Goal: Task Accomplishment & Management: Complete application form

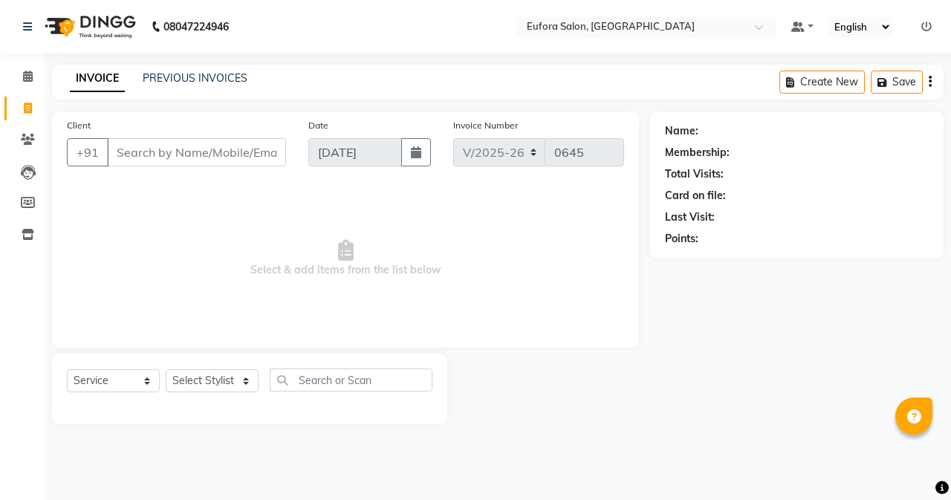
select select "6684"
select select "service"
click at [207, 376] on select "Select Stylist [PERSON_NAME] [PERSON_NAME] Gigi [PERSON_NAME] Roshan [PERSON_NA…" at bounding box center [212, 380] width 93 height 23
select select "75755"
click at [166, 369] on select "Select Stylist [PERSON_NAME] [PERSON_NAME] Gigi [PERSON_NAME] Roshan [PERSON_NA…" at bounding box center [212, 380] width 93 height 23
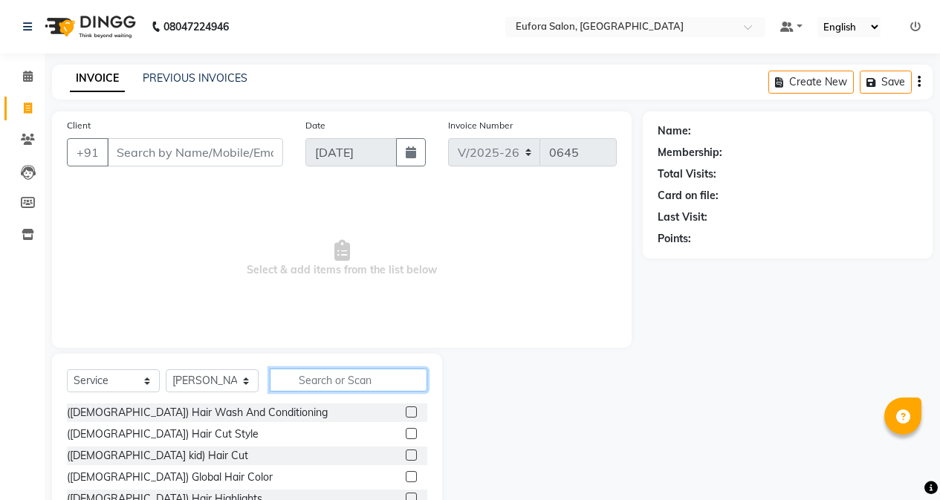
click at [331, 378] on input "text" at bounding box center [349, 380] width 158 height 23
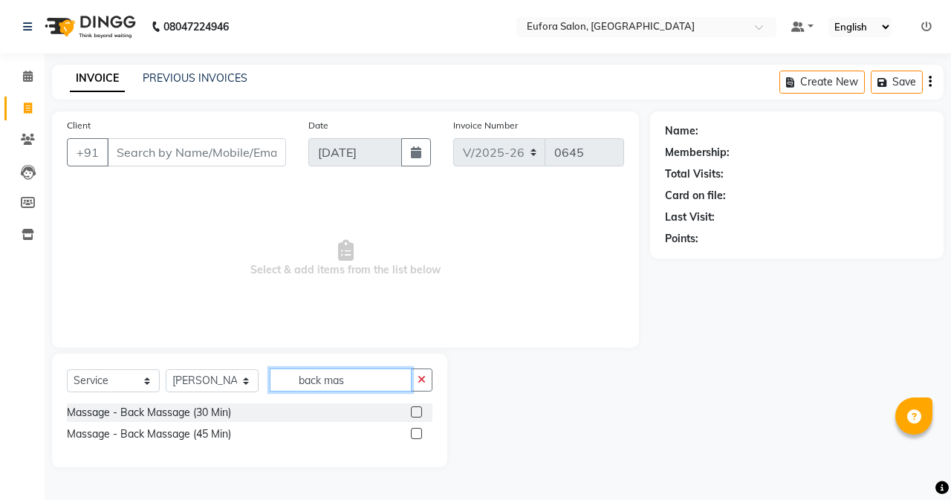
type input "back mas"
click at [415, 410] on label at bounding box center [416, 411] width 11 height 11
click at [415, 410] on input "checkbox" at bounding box center [416, 413] width 10 height 10
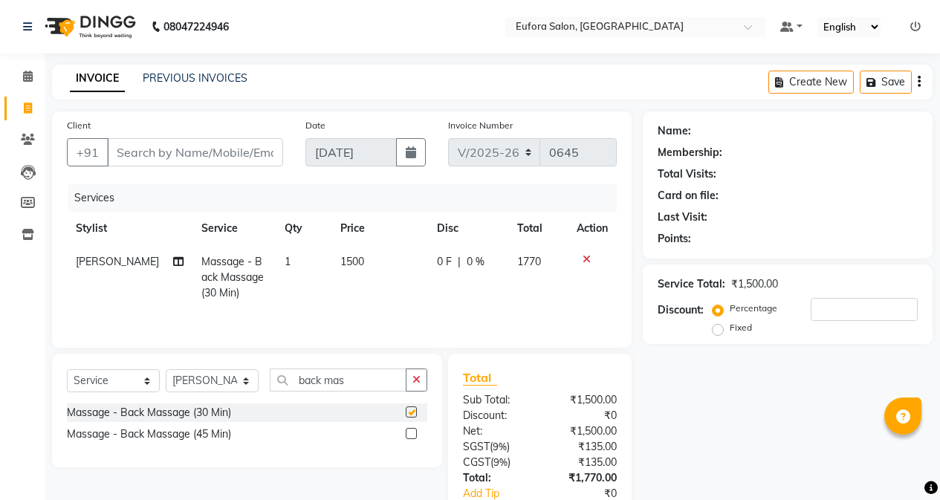
checkbox input "false"
drag, startPoint x: 365, startPoint y: 380, endPoint x: 184, endPoint y: 378, distance: 181.3
click at [184, 378] on div "Select Service Product Membership Package Voucher Prepaid Gift Card Select Styl…" at bounding box center [247, 386] width 360 height 35
type input "foot"
click at [410, 434] on label at bounding box center [411, 433] width 11 height 11
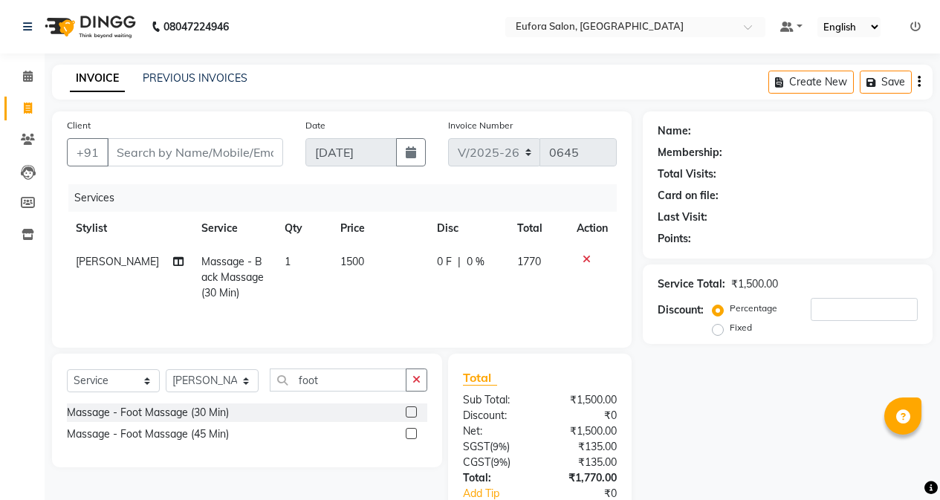
click at [410, 434] on input "checkbox" at bounding box center [411, 435] width 10 height 10
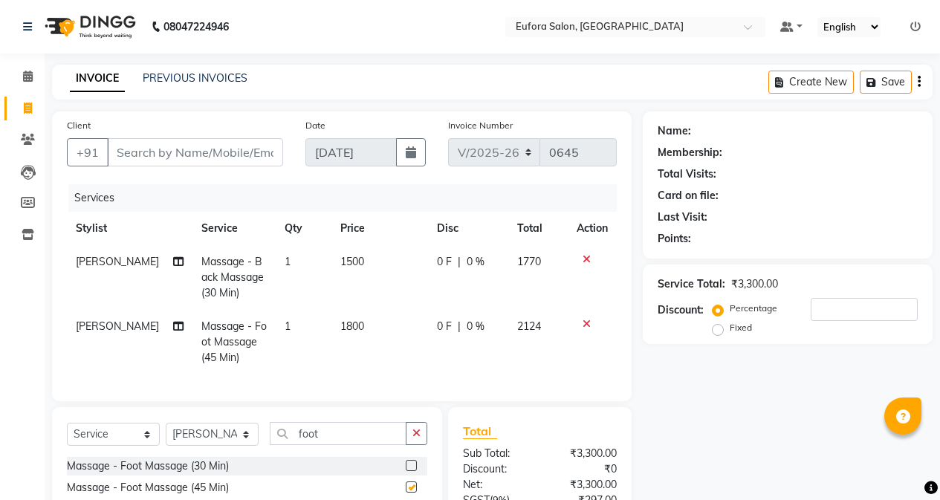
checkbox input "false"
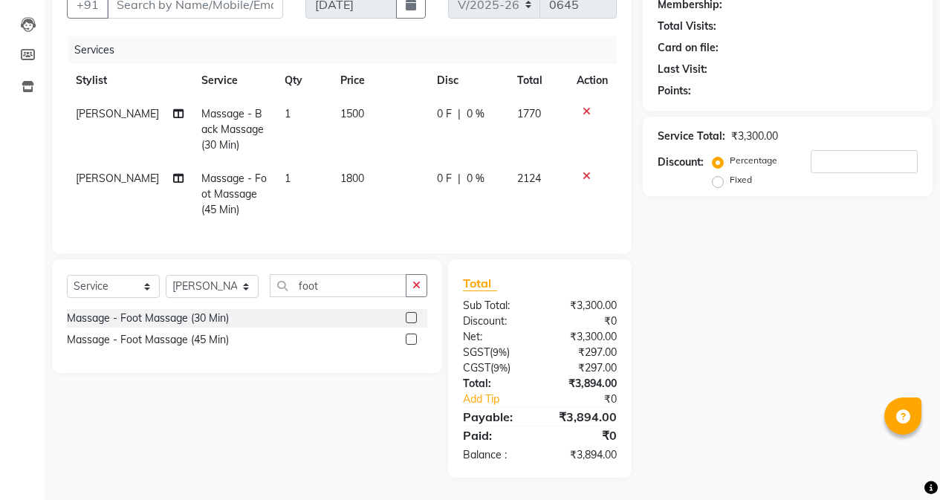
scroll to position [159, 0]
drag, startPoint x: 329, startPoint y: 279, endPoint x: 262, endPoint y: 274, distance: 67.0
click at [262, 274] on div "Select Service Product Membership Package Voucher Prepaid Gift Card Select Styl…" at bounding box center [247, 291] width 360 height 35
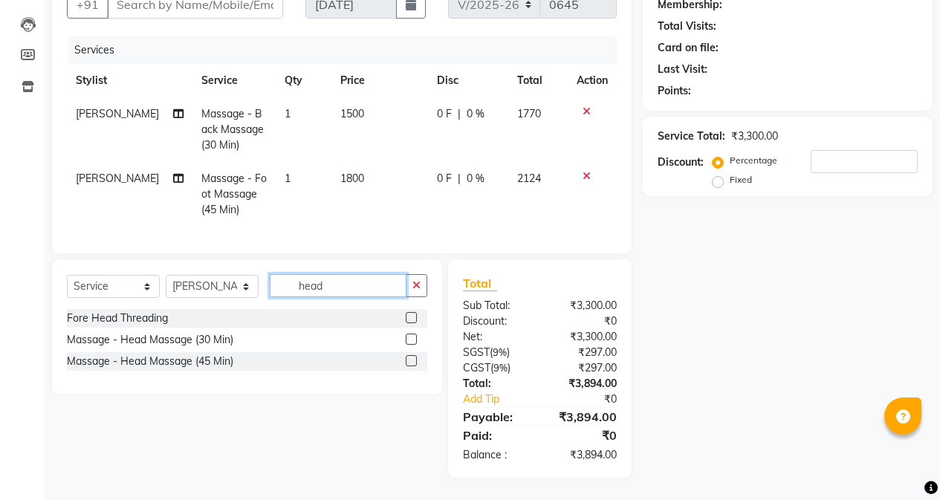
type input "head"
click at [412, 340] on label at bounding box center [411, 339] width 11 height 11
click at [412, 340] on input "checkbox" at bounding box center [411, 340] width 10 height 10
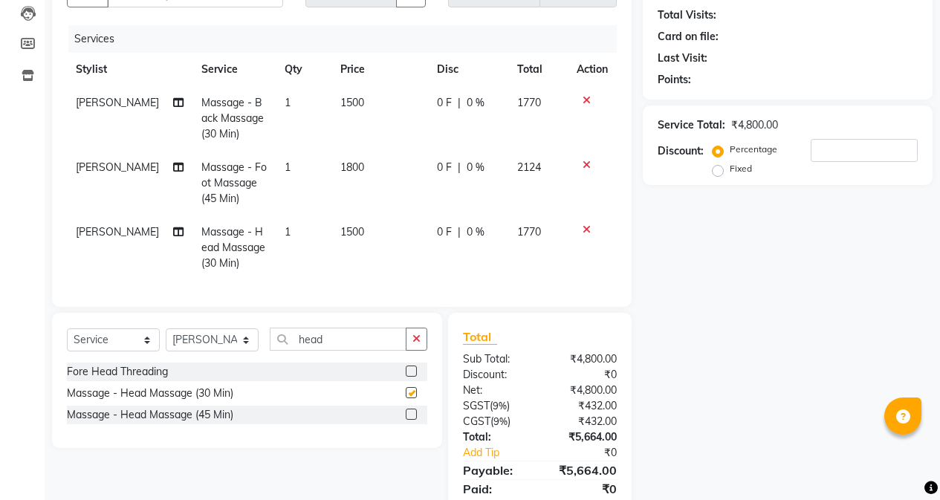
checkbox input "false"
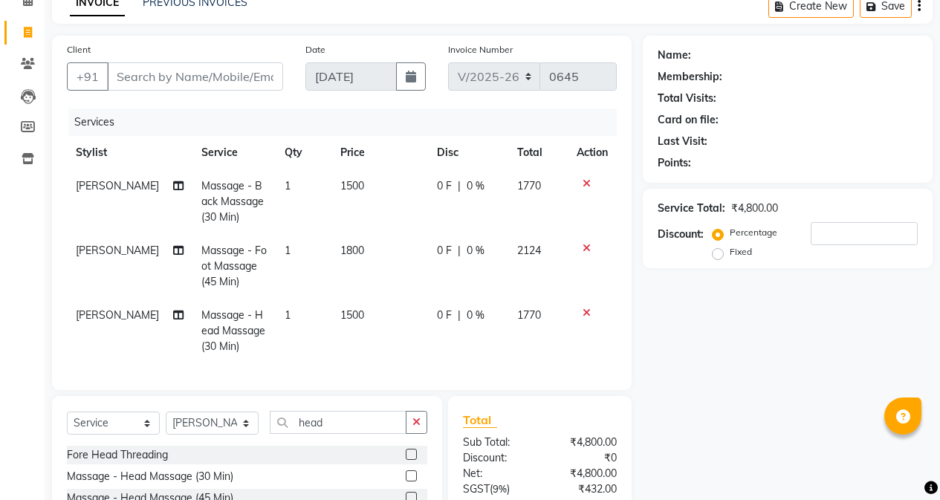
scroll to position [75, 0]
click at [817, 234] on input "number" at bounding box center [864, 234] width 107 height 23
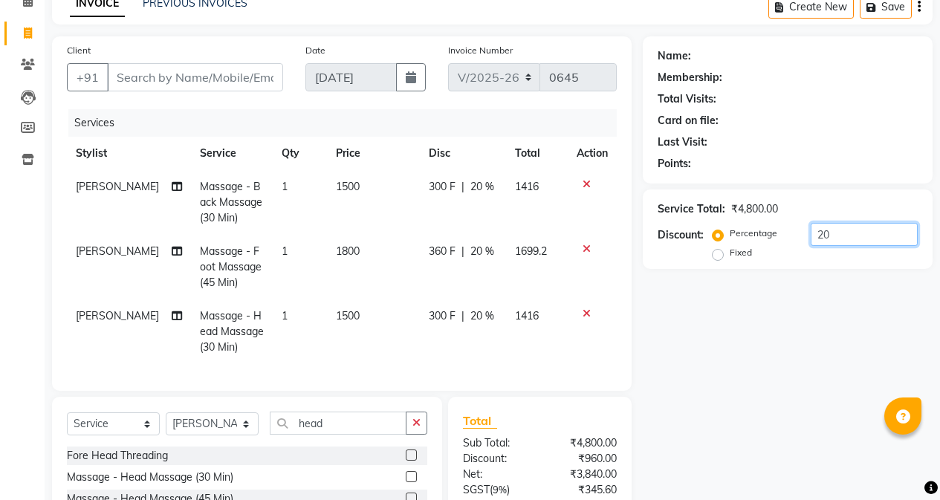
type input "20"
click at [784, 324] on div "Name: Membership: Total Visits: Card on file: Last Visit: Points: Service Total…" at bounding box center [793, 325] width 301 height 579
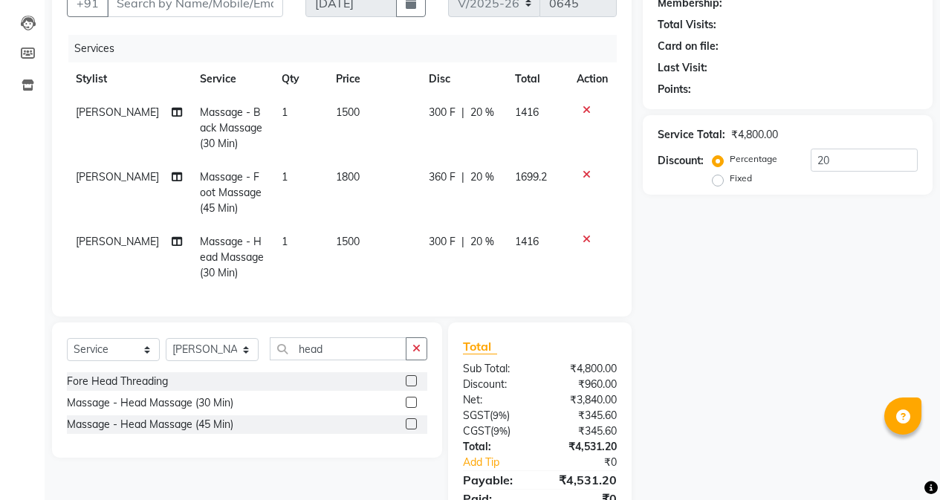
scroll to position [224, 0]
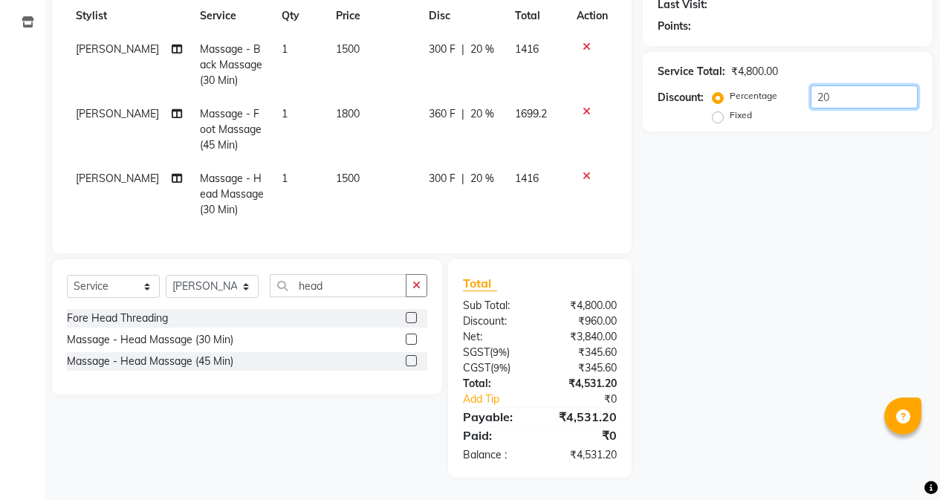
click at [881, 90] on input "20" at bounding box center [864, 96] width 107 height 23
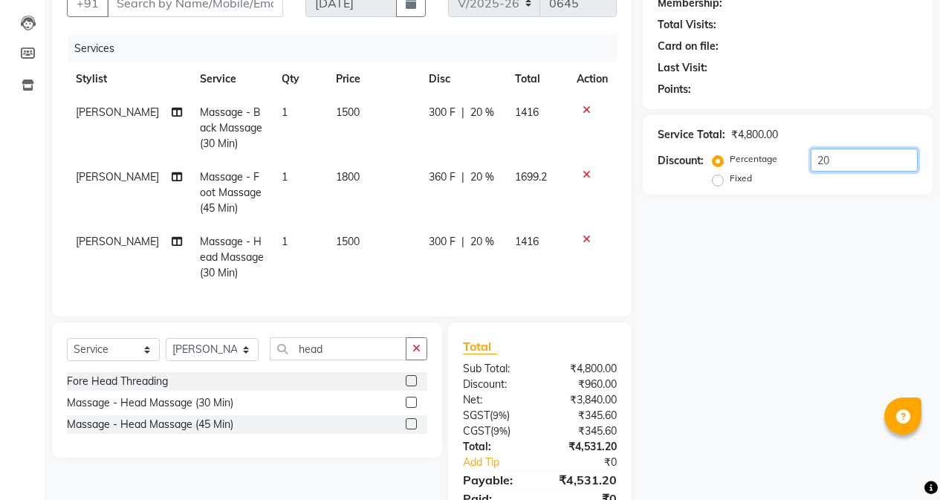
scroll to position [75, 0]
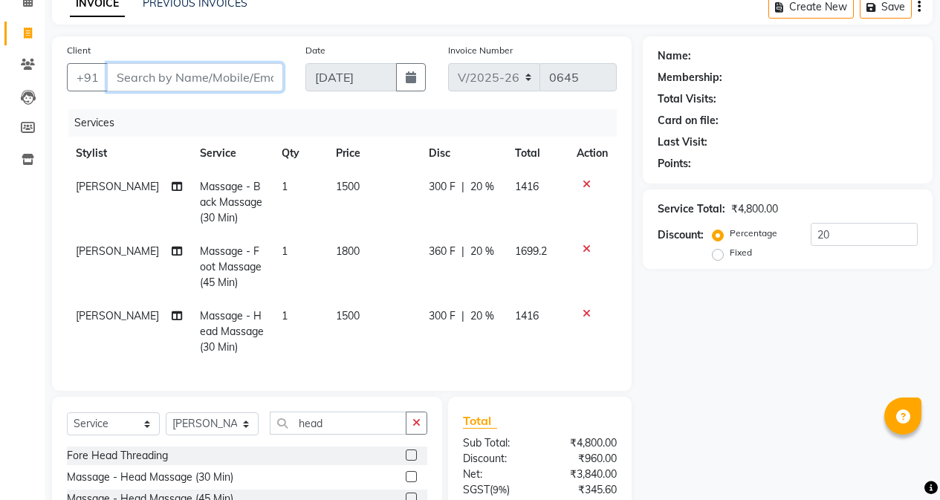
click at [135, 68] on input "Client" at bounding box center [195, 77] width 176 height 28
type input "s"
type input "0"
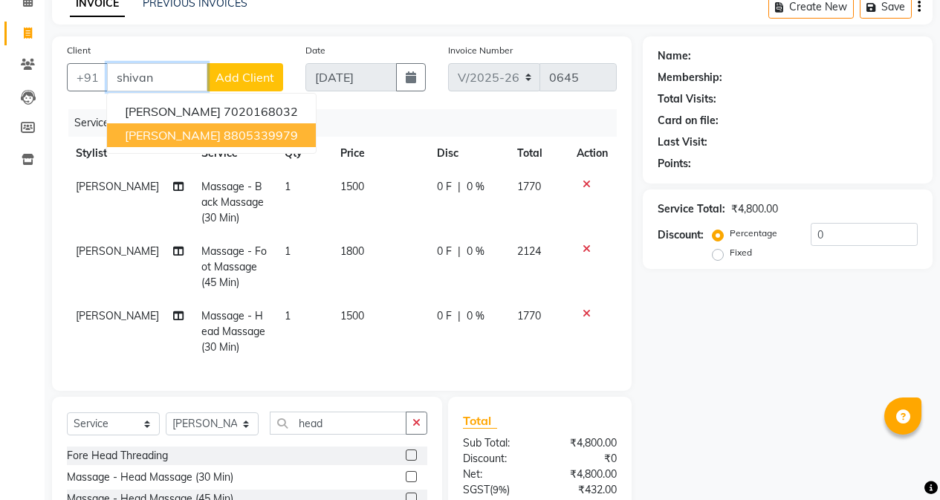
click at [135, 135] on span "[PERSON_NAME]" at bounding box center [173, 135] width 96 height 15
type input "8805339979"
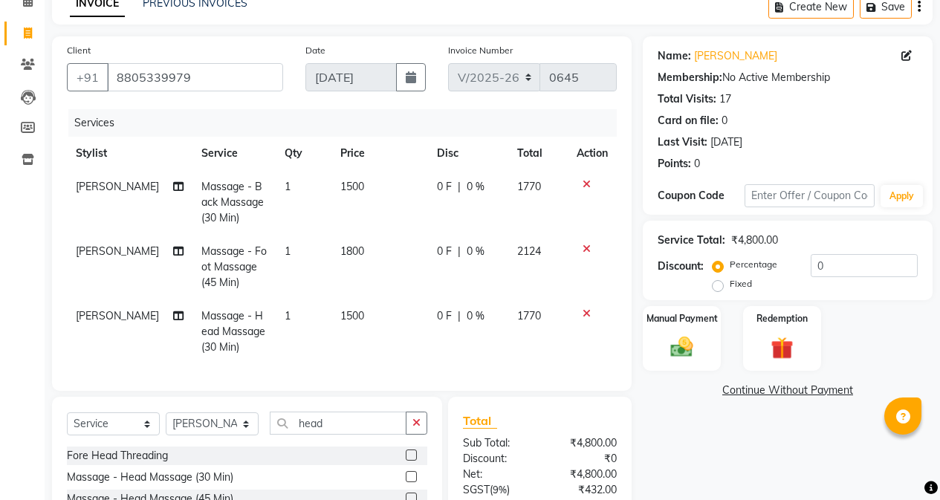
click at [583, 184] on icon at bounding box center [587, 184] width 8 height 10
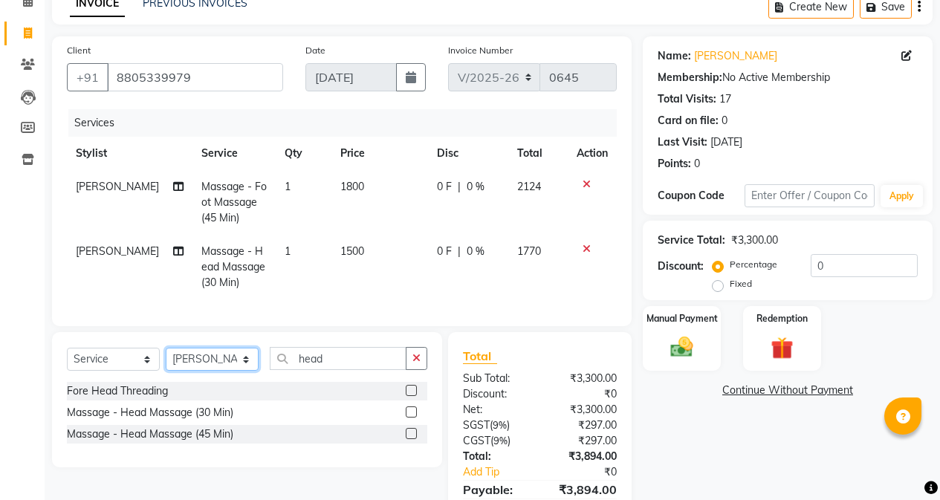
click at [212, 371] on select "Select Stylist [PERSON_NAME] [PERSON_NAME] Gigi [PERSON_NAME] Roshan [PERSON_NA…" at bounding box center [212, 359] width 93 height 23
select select "69833"
click at [166, 359] on select "Select Stylist [PERSON_NAME] [PERSON_NAME] Gigi [PERSON_NAME] Roshan [PERSON_NA…" at bounding box center [212, 359] width 93 height 23
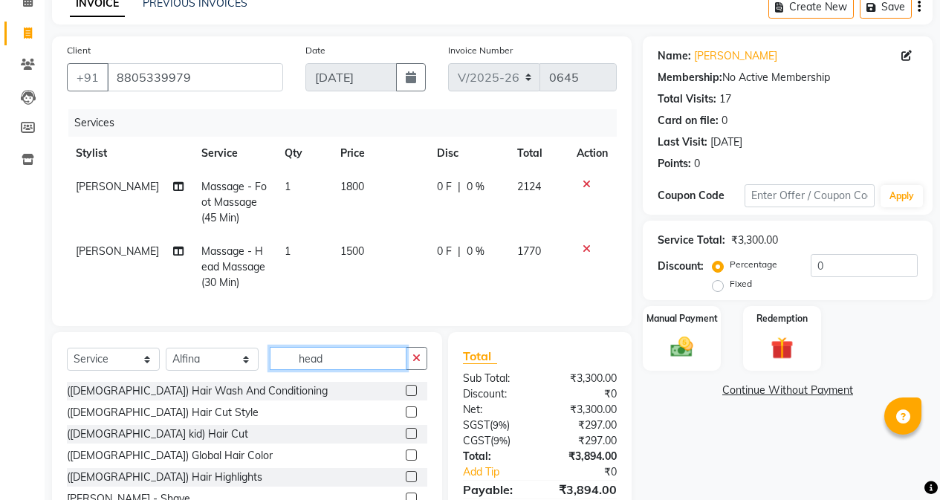
drag, startPoint x: 343, startPoint y: 366, endPoint x: 249, endPoint y: 370, distance: 93.7
click at [249, 370] on div "Select Service Product Membership Package Voucher Prepaid Gift Card Select Styl…" at bounding box center [247, 364] width 360 height 35
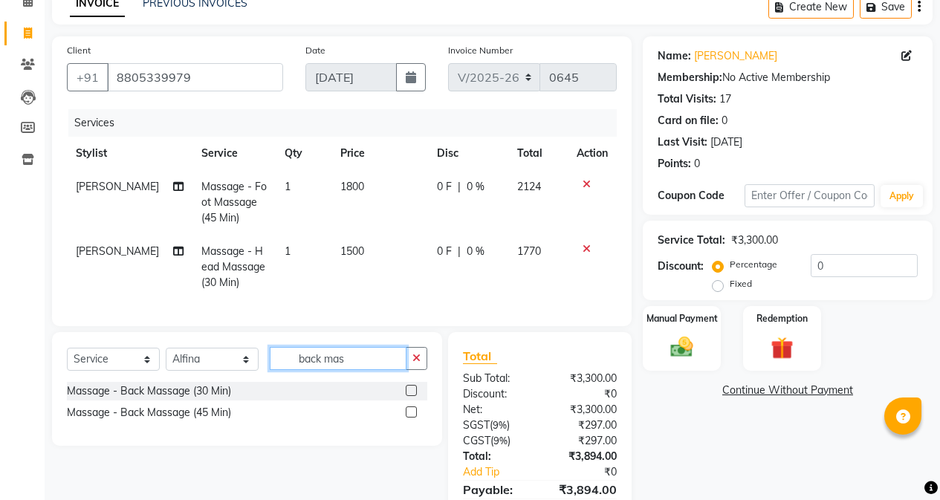
type input "back mas"
click at [409, 396] on label at bounding box center [411, 390] width 11 height 11
click at [409, 396] on input "checkbox" at bounding box center [411, 391] width 10 height 10
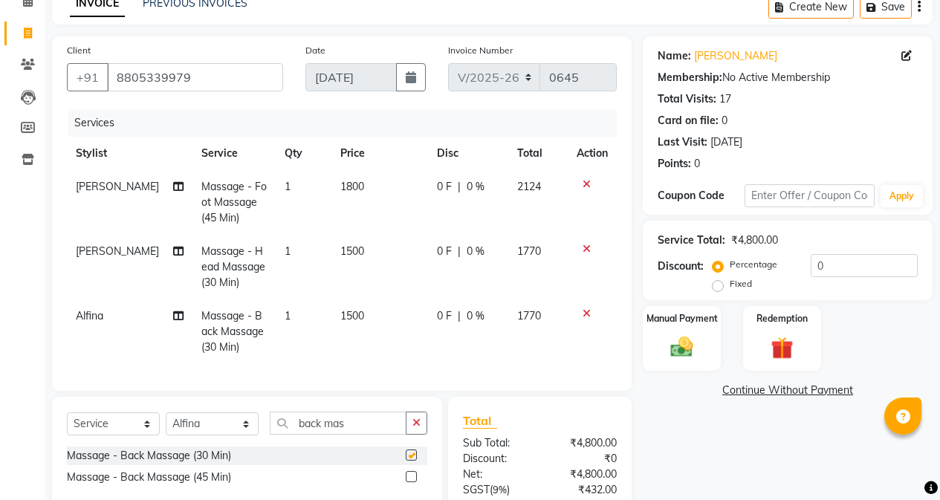
checkbox input "false"
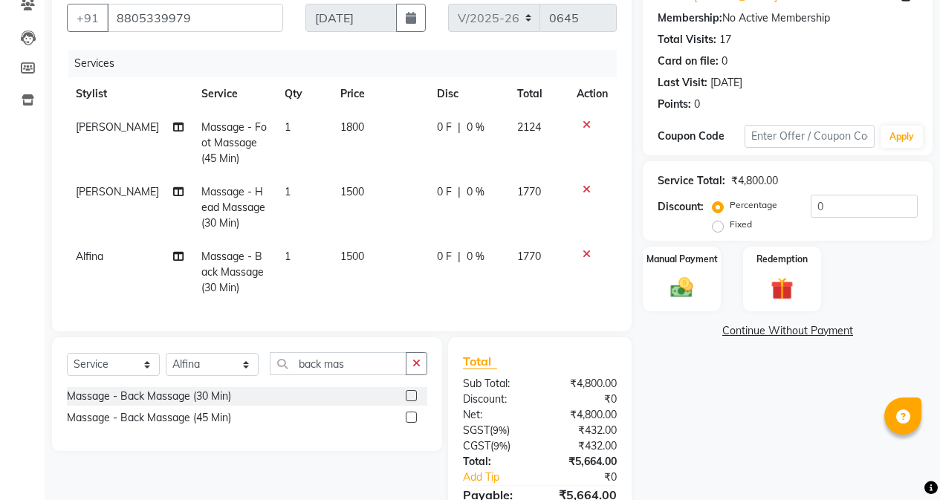
scroll to position [149, 0]
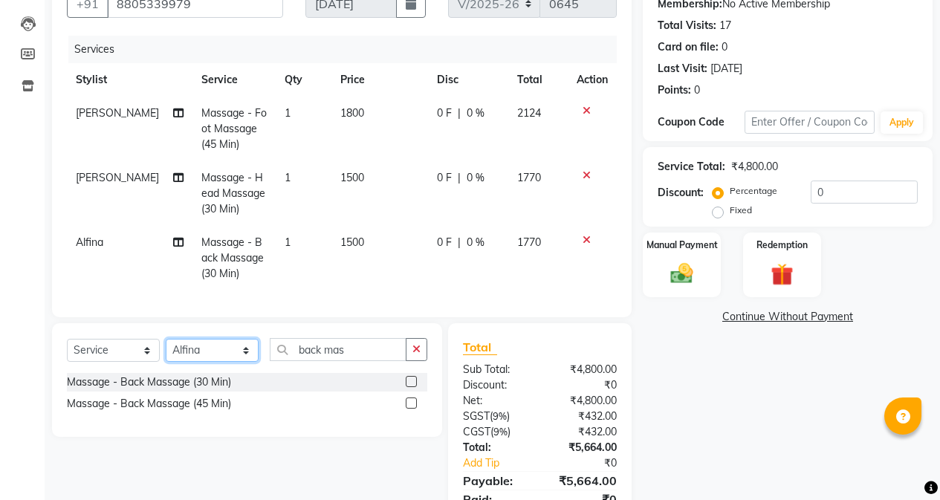
click at [213, 361] on select "Select Stylist [PERSON_NAME] [PERSON_NAME] Gigi [PERSON_NAME] Roshan [PERSON_NA…" at bounding box center [212, 350] width 93 height 23
select select "75754"
click at [166, 350] on select "Select Stylist [PERSON_NAME] [PERSON_NAME] Gigi [PERSON_NAME] Roshan [PERSON_NA…" at bounding box center [212, 350] width 93 height 23
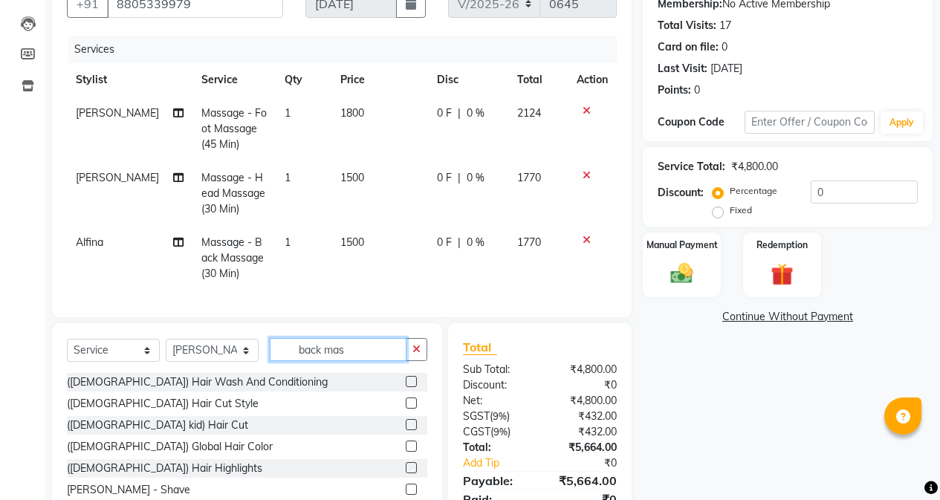
drag, startPoint x: 360, startPoint y: 366, endPoint x: 241, endPoint y: 366, distance: 118.9
click at [241, 366] on div "Select Service Product Membership Package Voucher Prepaid Gift Card Select Styl…" at bounding box center [247, 355] width 360 height 35
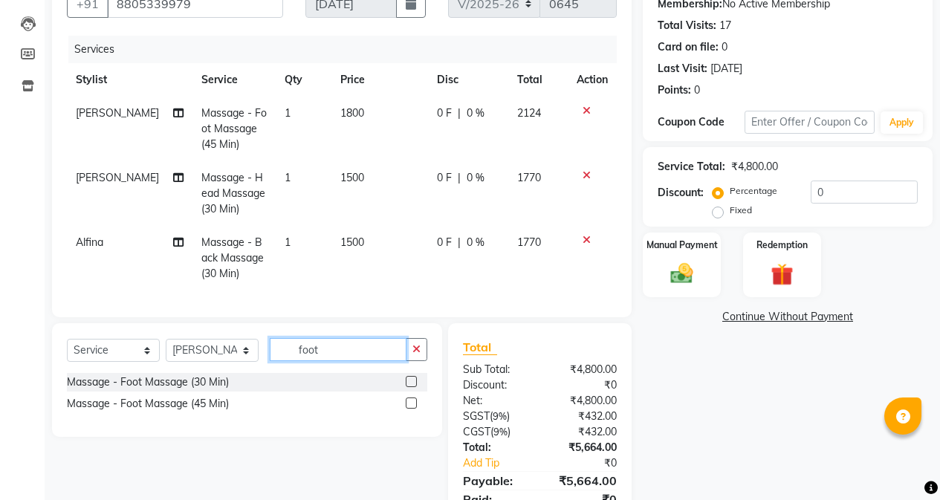
type input "foot"
click at [410, 409] on label at bounding box center [411, 403] width 11 height 11
click at [410, 409] on input "checkbox" at bounding box center [411, 404] width 10 height 10
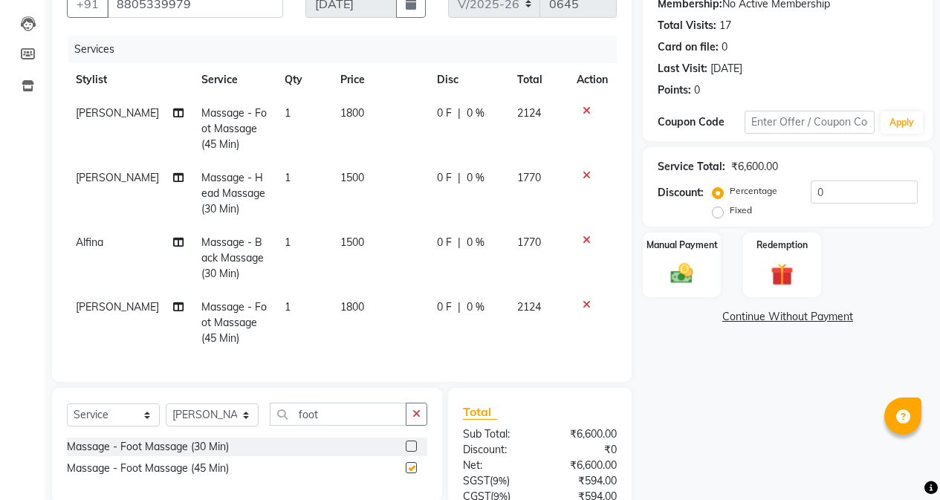
checkbox input "false"
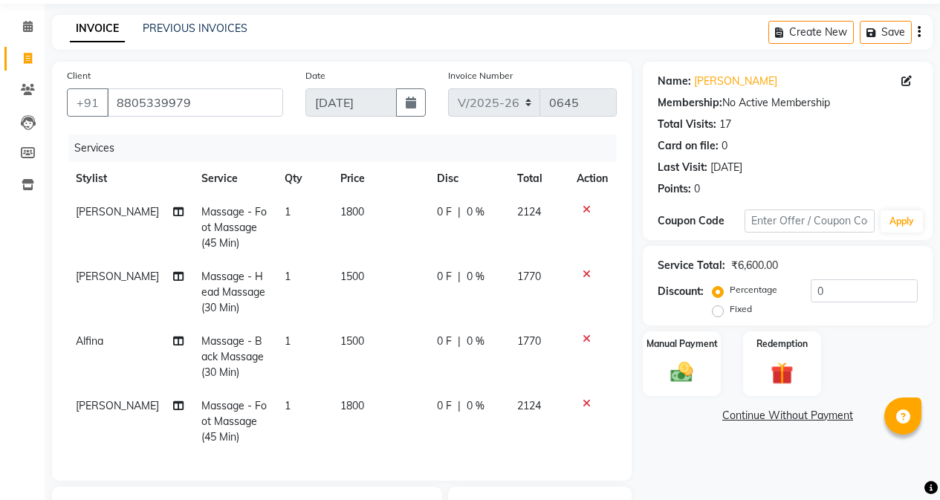
scroll to position [0, 0]
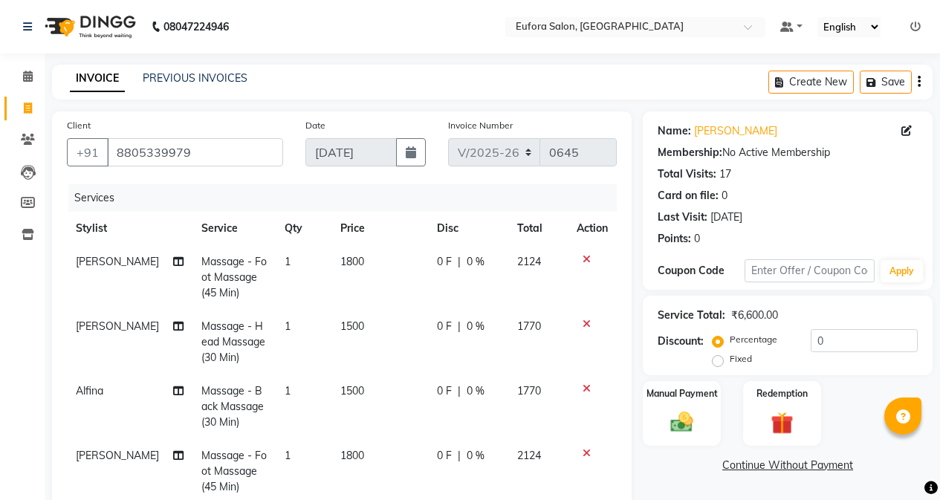
click at [586, 260] on icon at bounding box center [587, 259] width 8 height 10
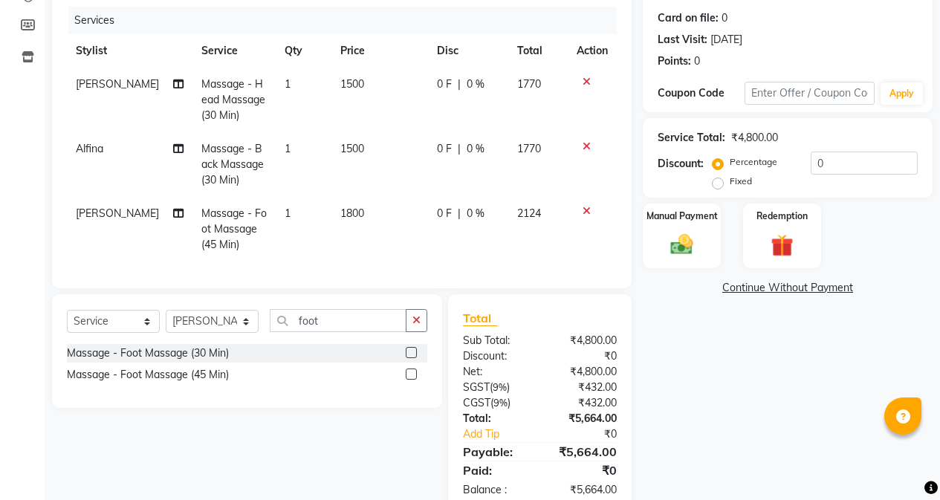
scroll to position [224, 0]
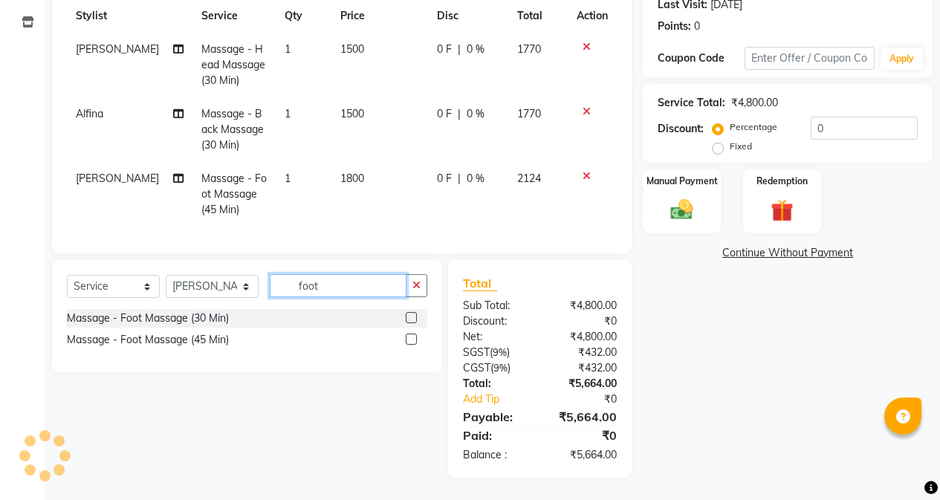
drag, startPoint x: 334, startPoint y: 286, endPoint x: 262, endPoint y: 293, distance: 73.1
click at [262, 293] on div "Select Service Product Membership Package Voucher Prepaid Gift Card Select Styl…" at bounding box center [247, 291] width 360 height 35
type input "head mas"
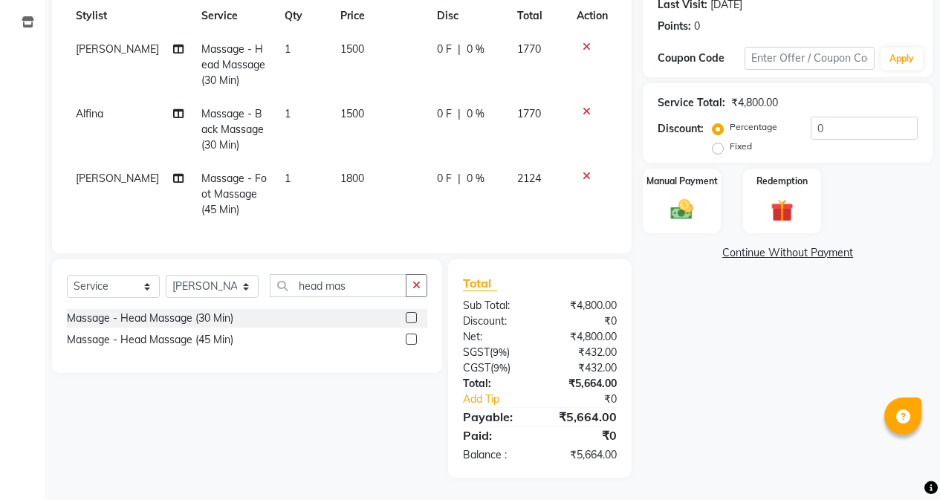
click at [412, 314] on label at bounding box center [411, 317] width 11 height 11
click at [412, 314] on input "checkbox" at bounding box center [411, 319] width 10 height 10
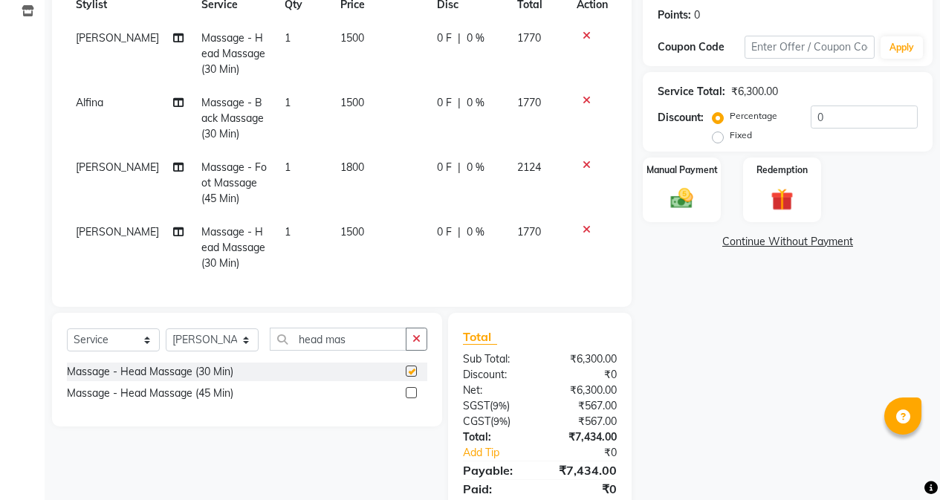
checkbox input "false"
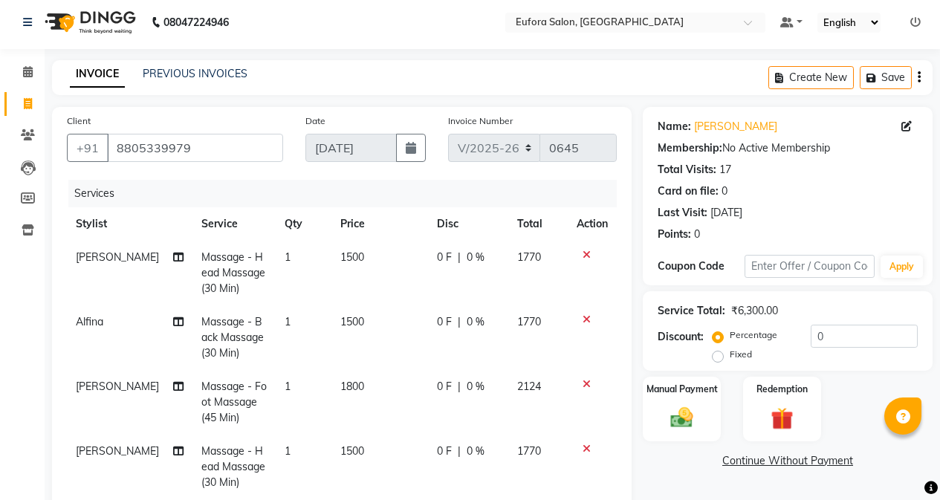
scroll to position [0, 0]
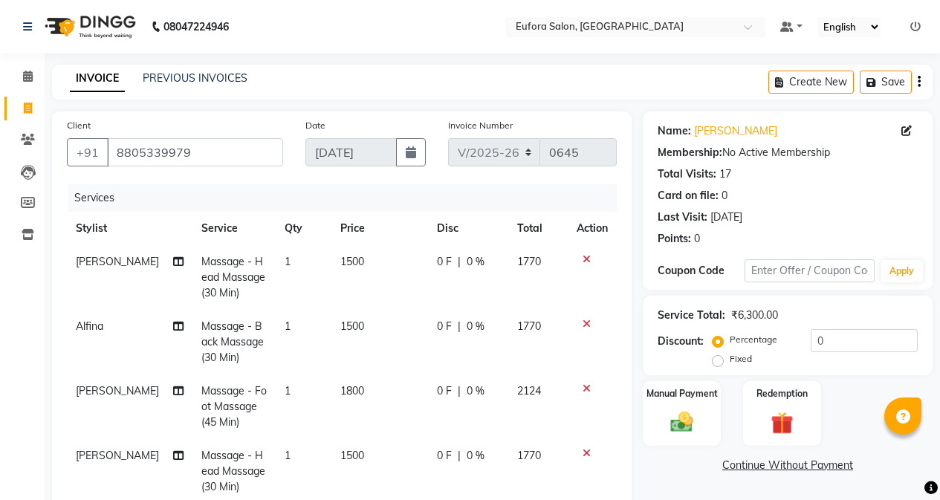
click at [583, 255] on icon at bounding box center [587, 259] width 8 height 10
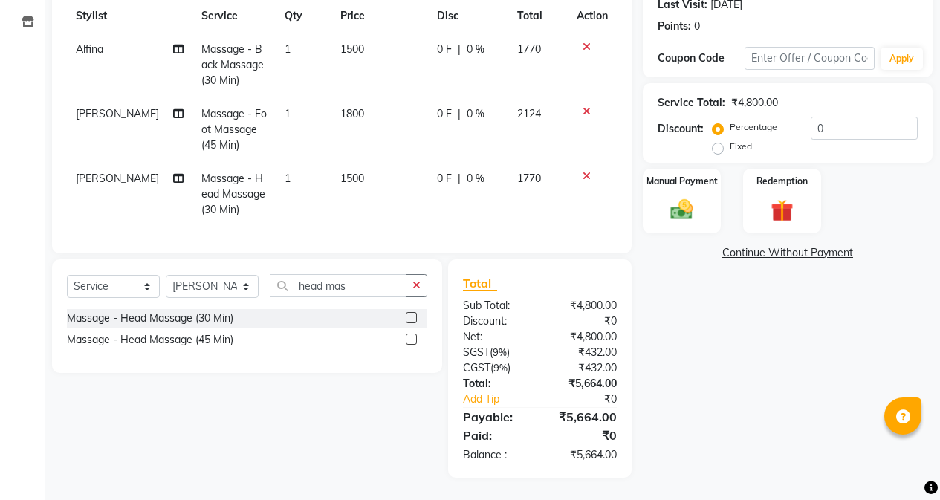
scroll to position [224, 0]
drag, startPoint x: 831, startPoint y: 119, endPoint x: 806, endPoint y: 117, distance: 24.6
click at [806, 117] on div "Percentage Fixed 0" at bounding box center [817, 137] width 202 height 40
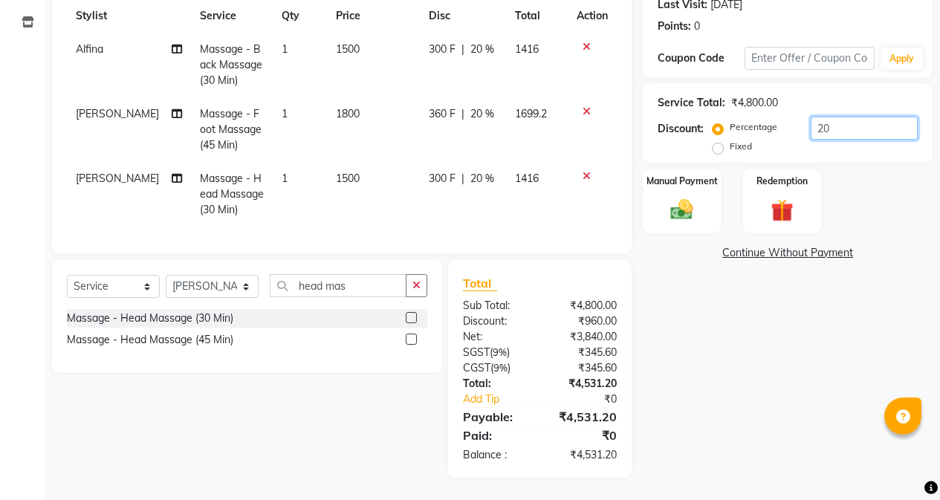
type input "2"
type input "1"
type input "2"
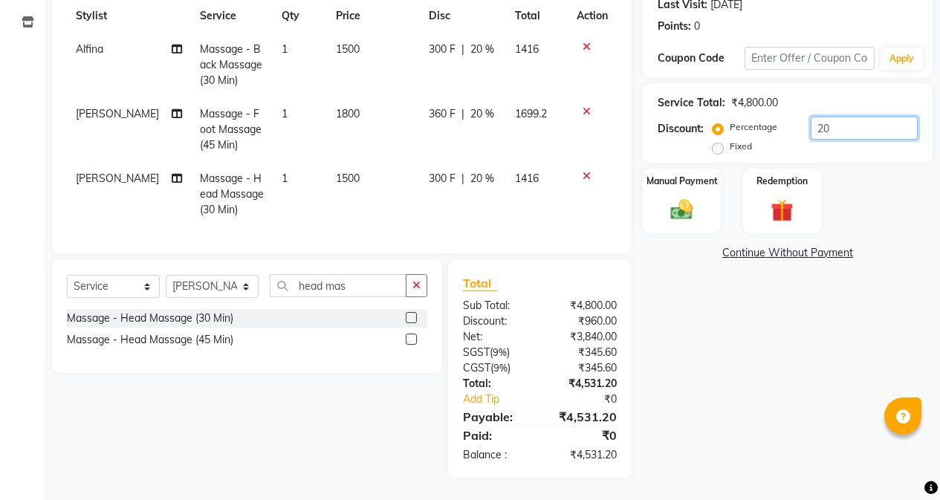
type input "2"
type input "1"
drag, startPoint x: 850, startPoint y: 122, endPoint x: 795, endPoint y: 115, distance: 55.4
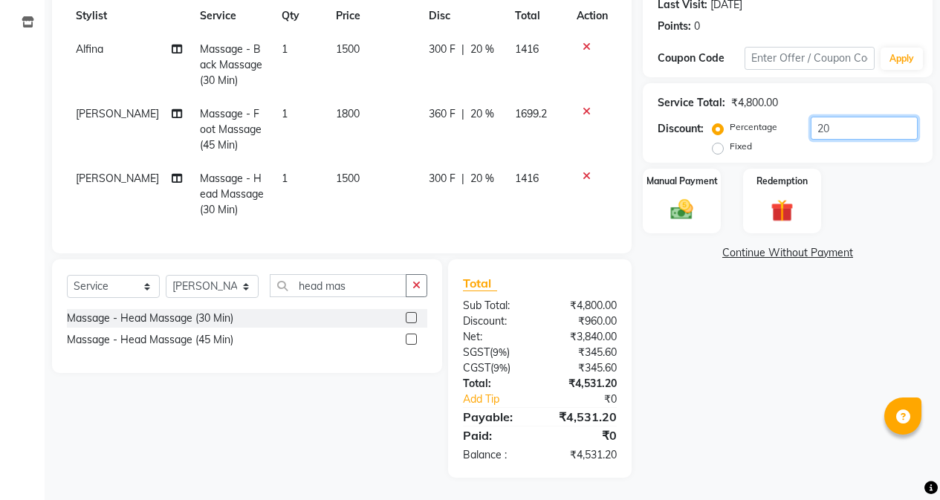
click at [795, 117] on div "Percentage Fixed 20" at bounding box center [817, 137] width 202 height 40
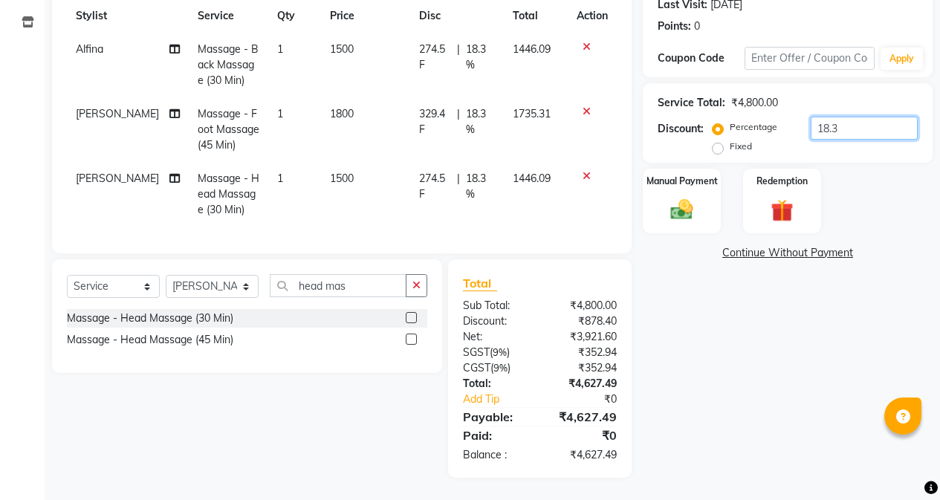
drag, startPoint x: 846, startPoint y: 111, endPoint x: 759, endPoint y: 111, distance: 87.7
click at [759, 117] on div "Percentage Fixed 18.3" at bounding box center [817, 137] width 202 height 40
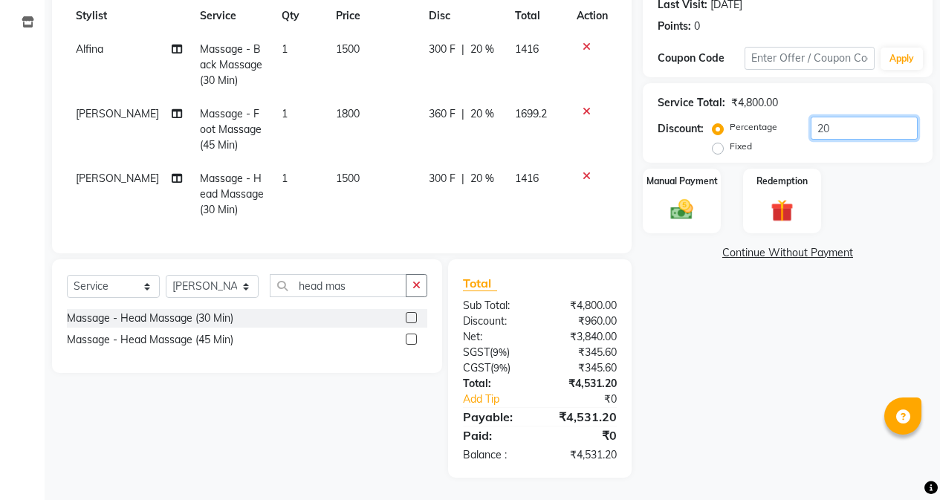
drag, startPoint x: 835, startPoint y: 117, endPoint x: 791, endPoint y: 115, distance: 44.6
click at [791, 117] on div "Percentage Fixed 20" at bounding box center [817, 137] width 202 height 40
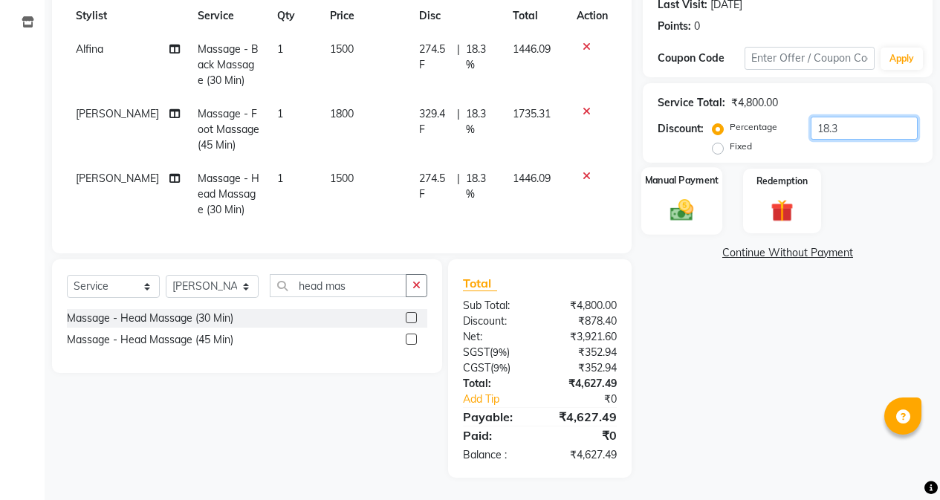
type input "18.3"
click at [658, 198] on div "Manual Payment" at bounding box center [681, 201] width 81 height 68
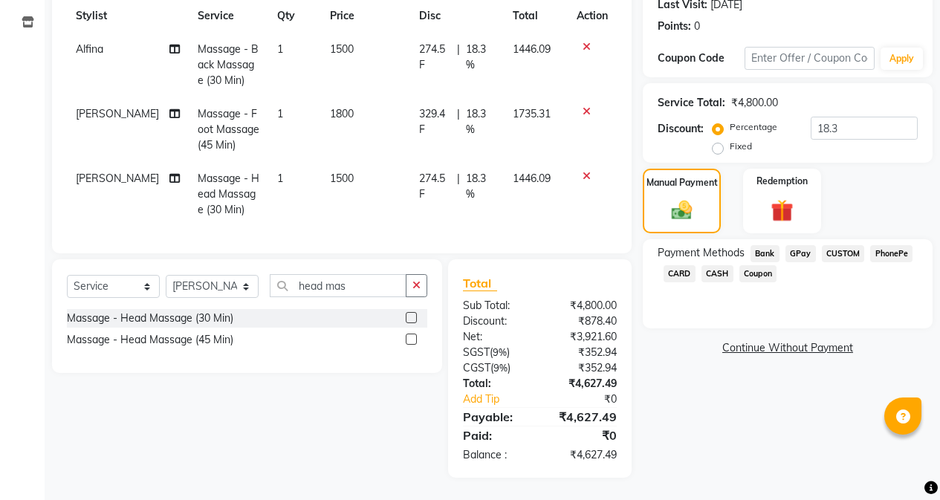
click at [807, 245] on span "GPay" at bounding box center [800, 253] width 30 height 17
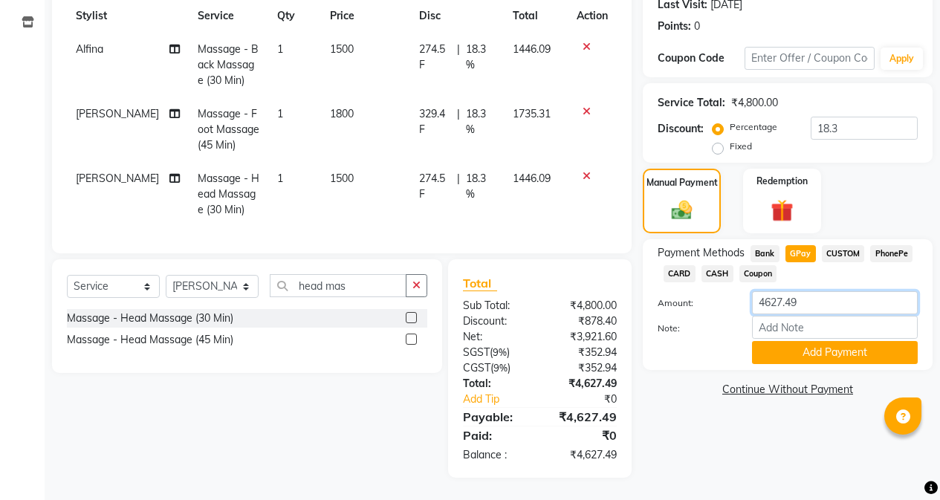
drag, startPoint x: 806, startPoint y: 294, endPoint x: 716, endPoint y: 298, distance: 90.0
click at [716, 298] on div "Amount: 4627.49" at bounding box center [788, 303] width 282 height 25
type input "4625"
click at [838, 348] on button "Add Payment" at bounding box center [835, 352] width 166 height 23
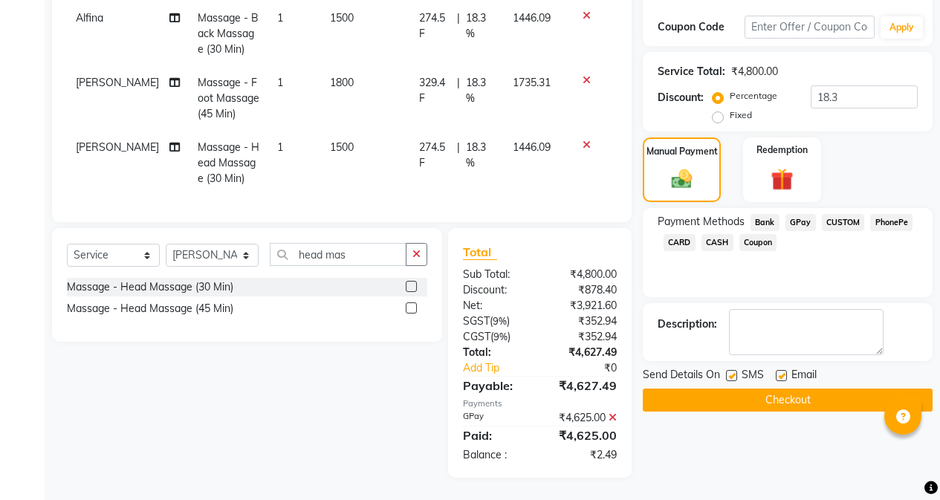
scroll to position [255, 0]
click at [780, 389] on button "Checkout" at bounding box center [788, 400] width 290 height 23
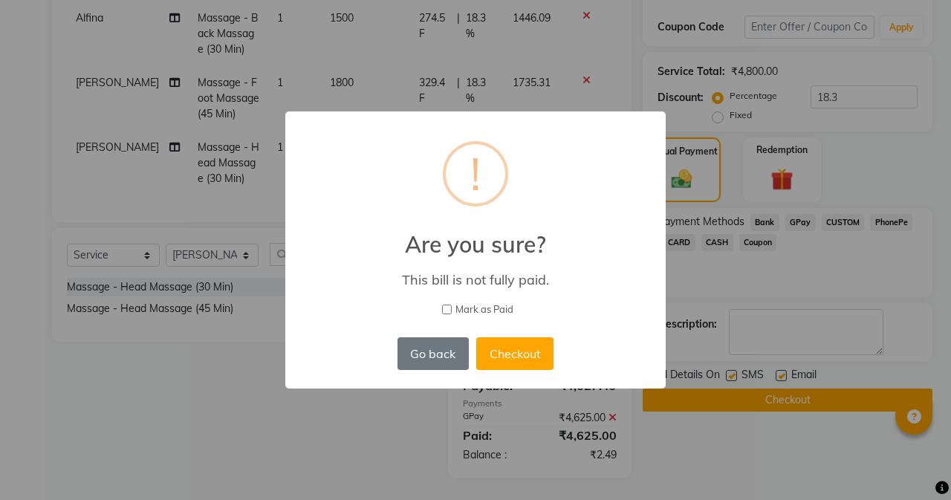
click at [442, 307] on input "Mark as Paid" at bounding box center [447, 310] width 10 height 10
checkbox input "true"
click at [509, 347] on button "Checkout" at bounding box center [514, 353] width 77 height 33
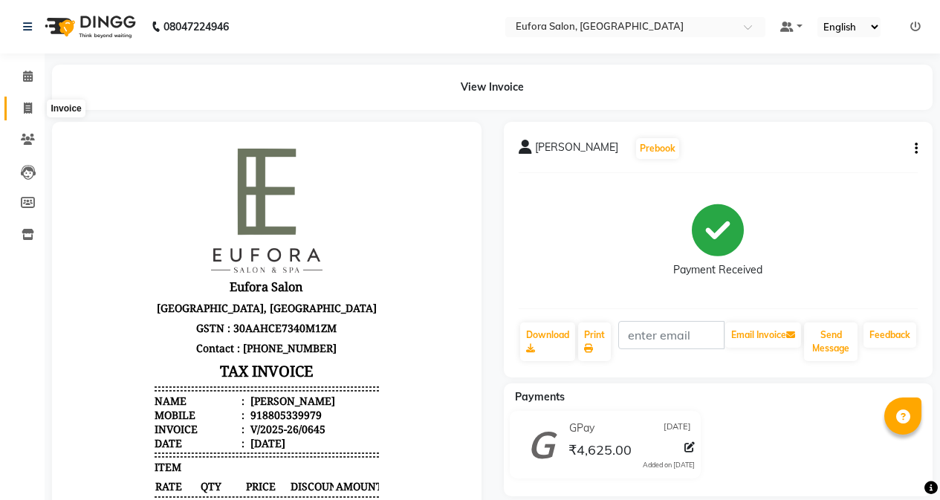
click at [30, 106] on icon at bounding box center [28, 108] width 8 height 11
select select "service"
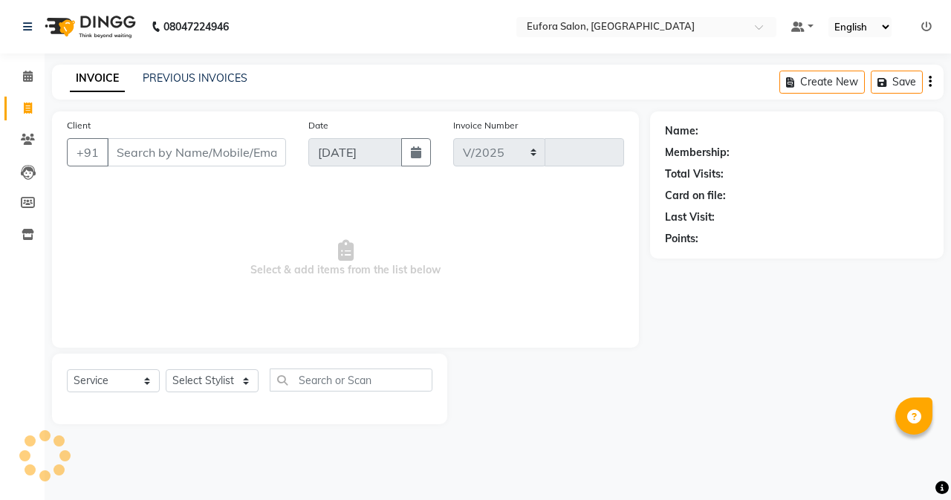
select select "6684"
type input "0646"
